Goal: Information Seeking & Learning: Learn about a topic

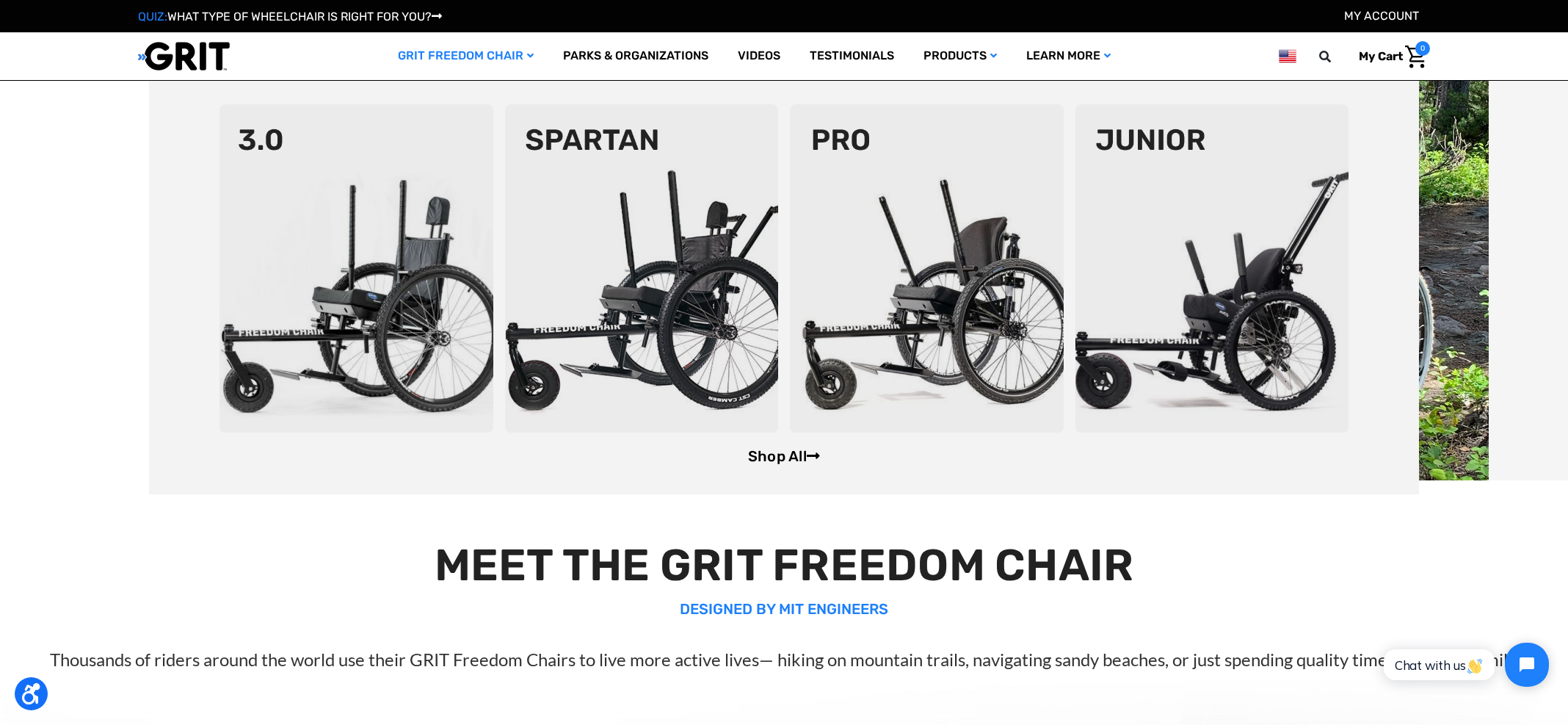
click at [781, 460] on link "Shop All" at bounding box center [784, 456] width 72 height 18
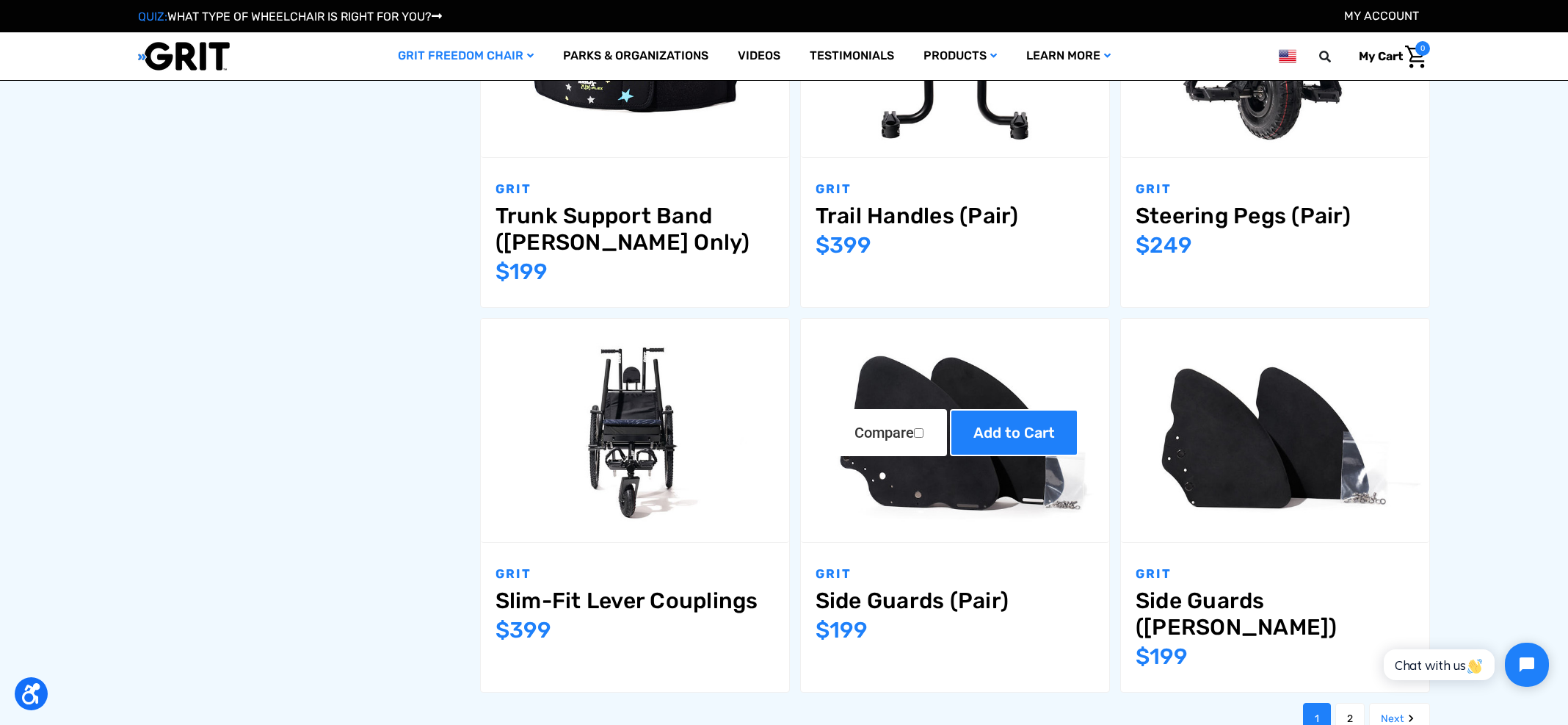
scroll to position [1818, 0]
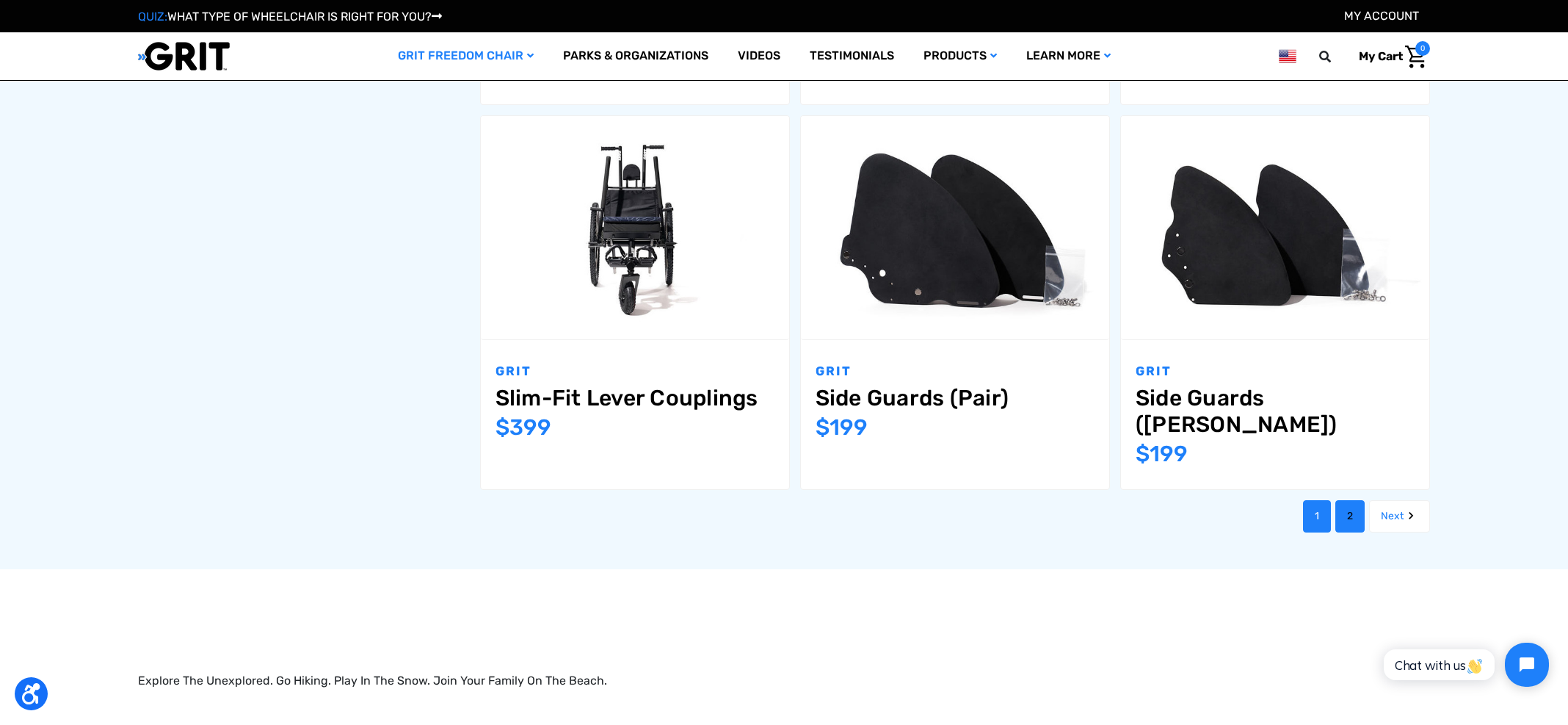
click at [1347, 500] on link "2" at bounding box center [1350, 517] width 30 height 33
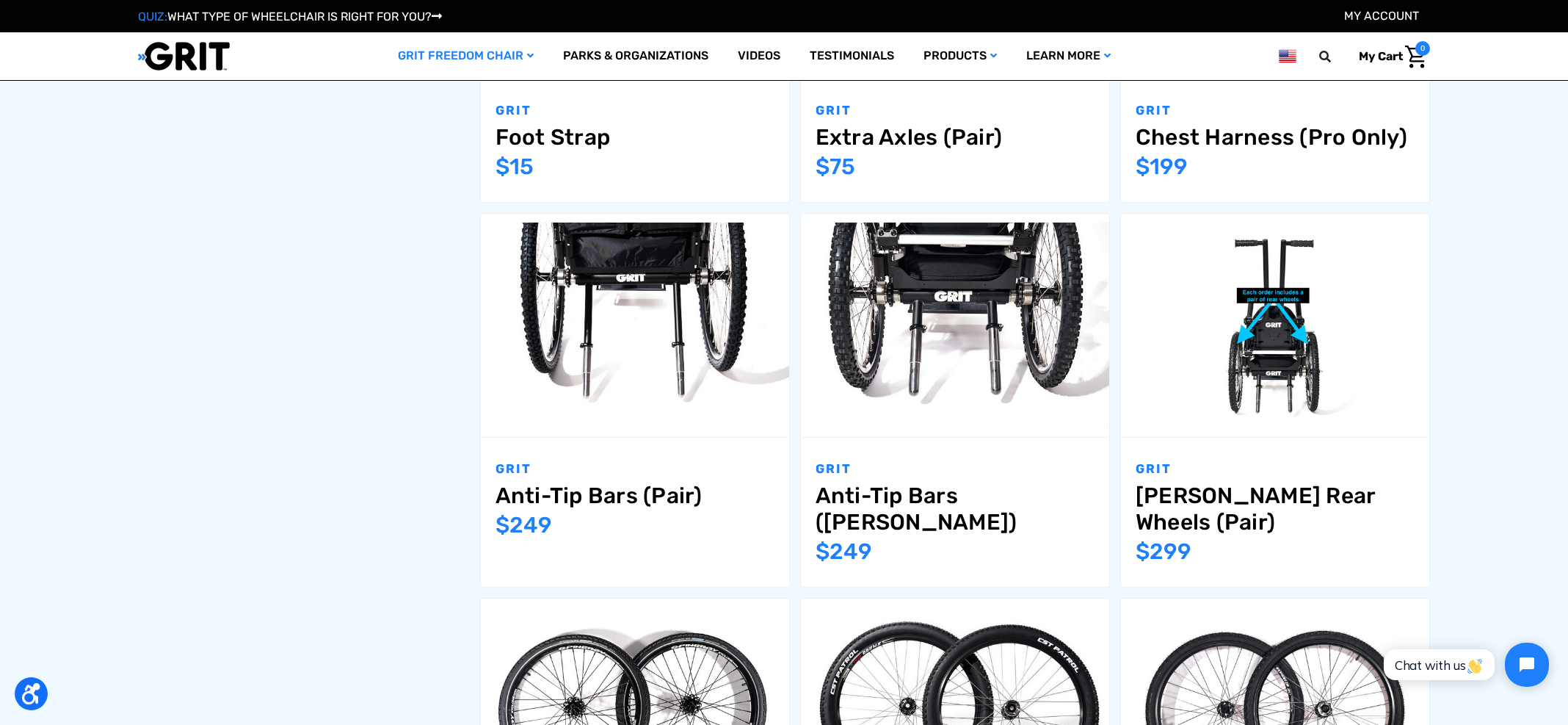
scroll to position [899, 0]
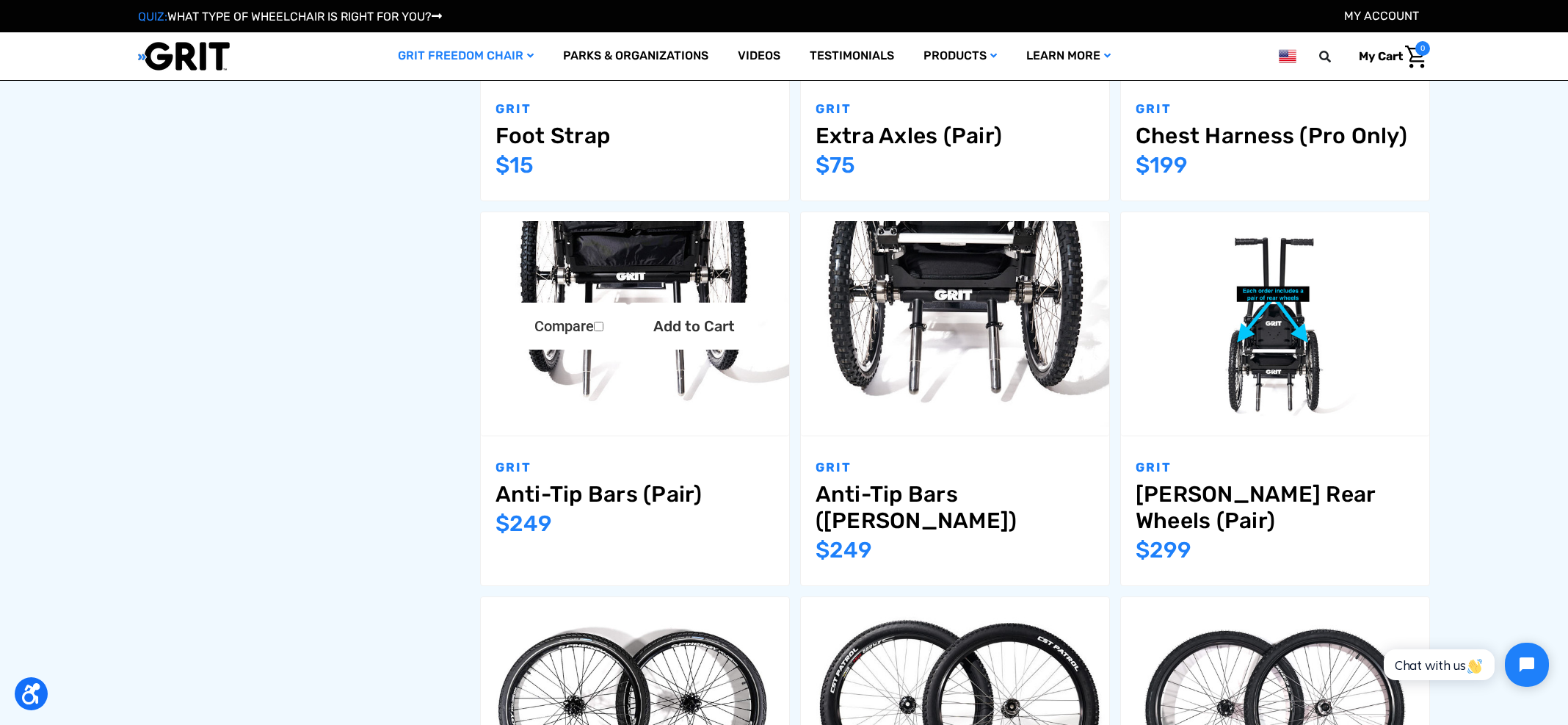
click at [645, 493] on link "Anti-Tip Bars (Pair)" at bounding box center [635, 494] width 279 height 27
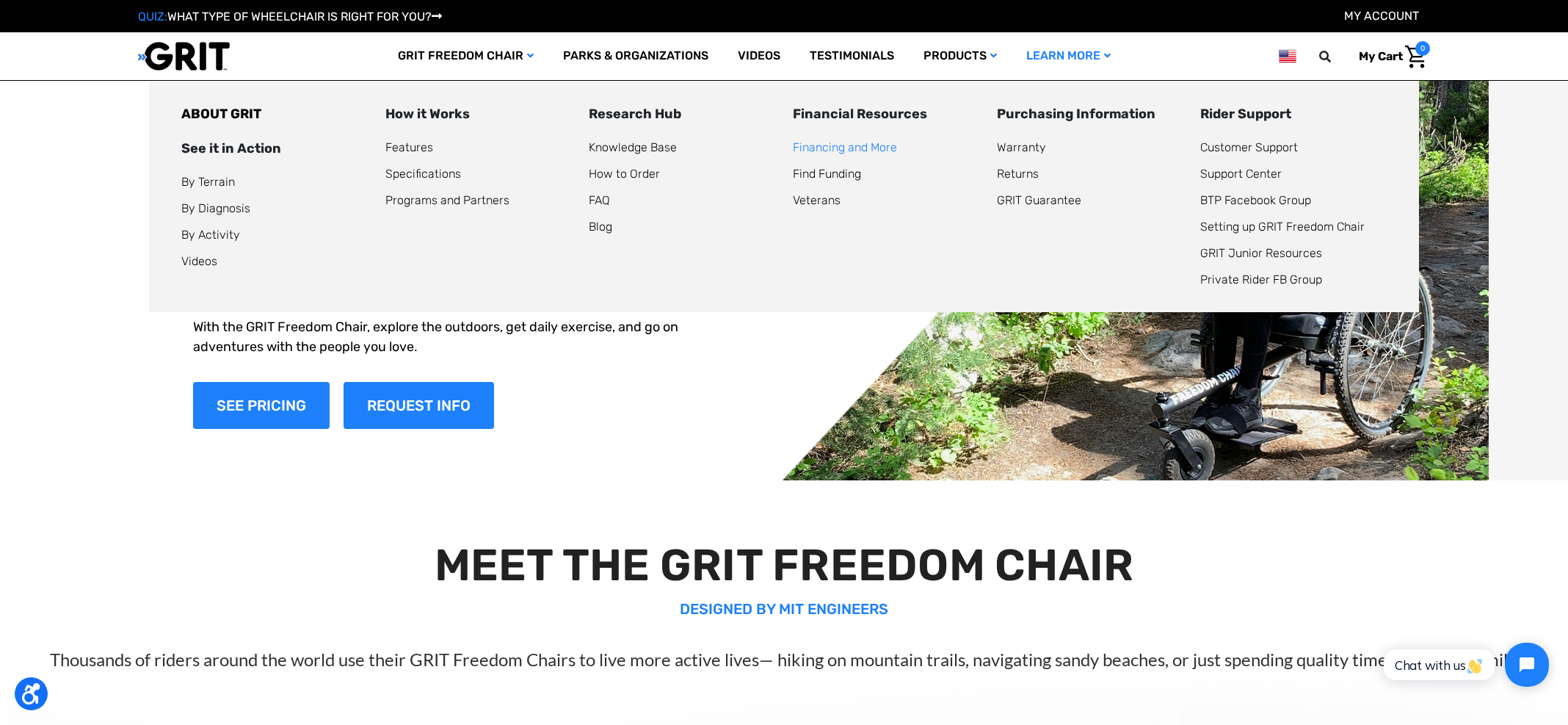
click at [854, 147] on link "Financing and More" at bounding box center [844, 147] width 104 height 14
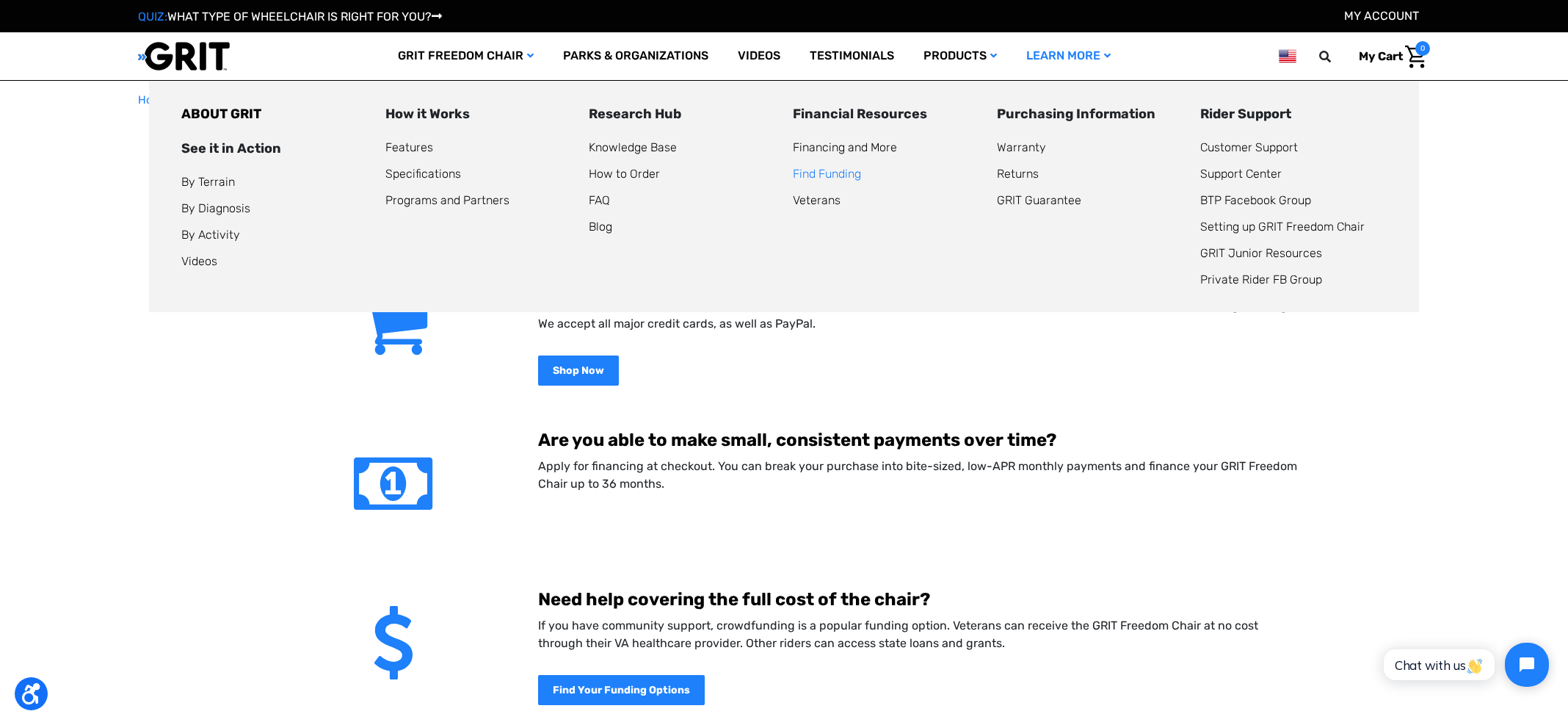
click at [842, 175] on link "Find Funding" at bounding box center [826, 174] width 68 height 14
